Goal: Entertainment & Leisure: Consume media (video, audio)

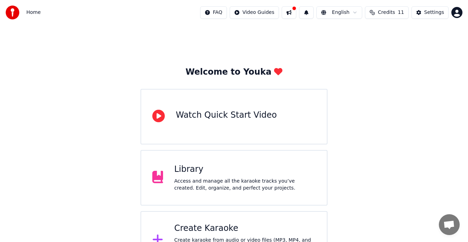
click at [231, 179] on div "Access and manage all the karaoke tracks you’ve created. Edit, organize, and pe…" at bounding box center [245, 185] width 142 height 14
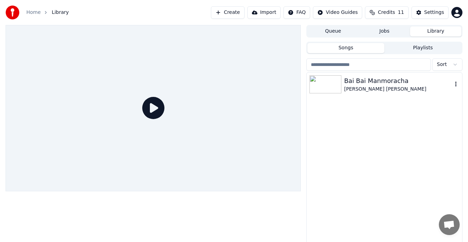
click at [352, 92] on div "[PERSON_NAME] [PERSON_NAME]" at bounding box center [398, 89] width 108 height 7
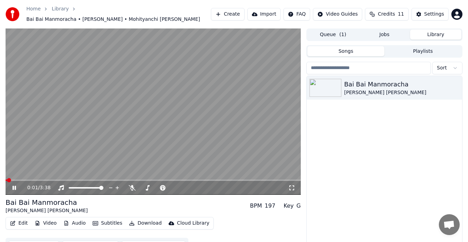
click at [6, 180] on span at bounding box center [6, 180] width 1 height 1
click at [7, 180] on span at bounding box center [6, 180] width 1 height 1
click at [7, 178] on span at bounding box center [9, 180] width 4 height 4
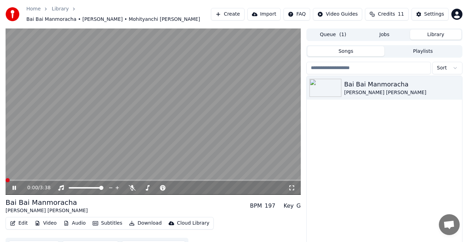
click at [6, 178] on span at bounding box center [8, 180] width 4 height 4
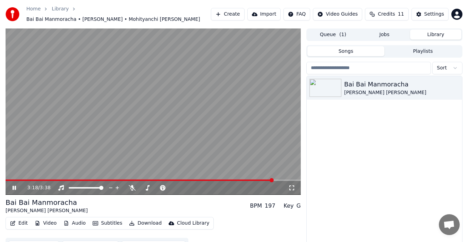
click at [13, 186] on icon at bounding box center [14, 188] width 3 height 4
